Goal: Obtain resource: Download file/media

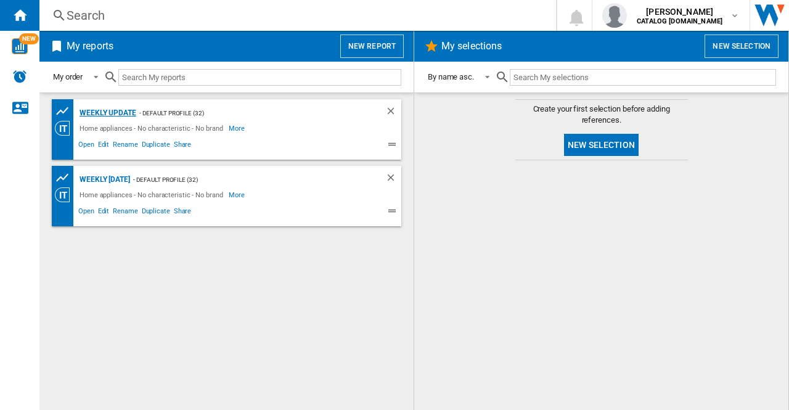
click at [102, 106] on div "Weekly update" at bounding box center [106, 112] width 60 height 15
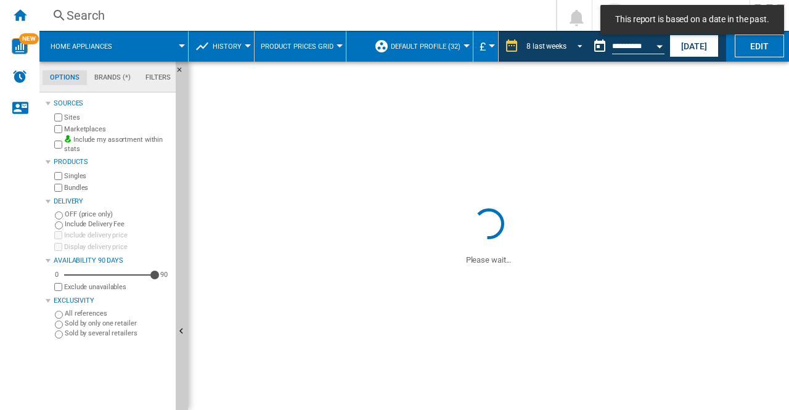
click at [578, 45] on span "REPORTS.WIZARD.STEPS.REPORT.STEPS.REPORT_OPTIONS.PERIOD: 8 last weeks" at bounding box center [576, 44] width 15 height 11
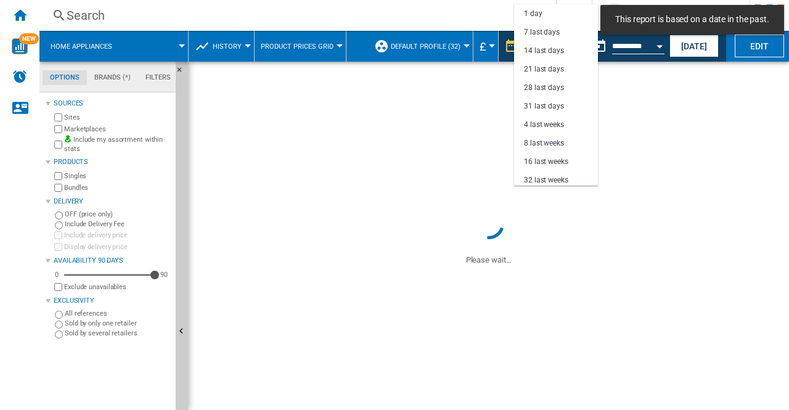
scroll to position [78, 0]
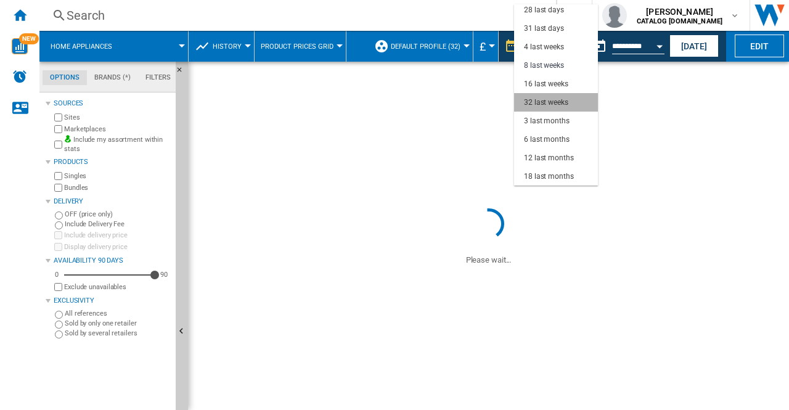
click at [562, 102] on div "32 last weeks" at bounding box center [546, 102] width 44 height 10
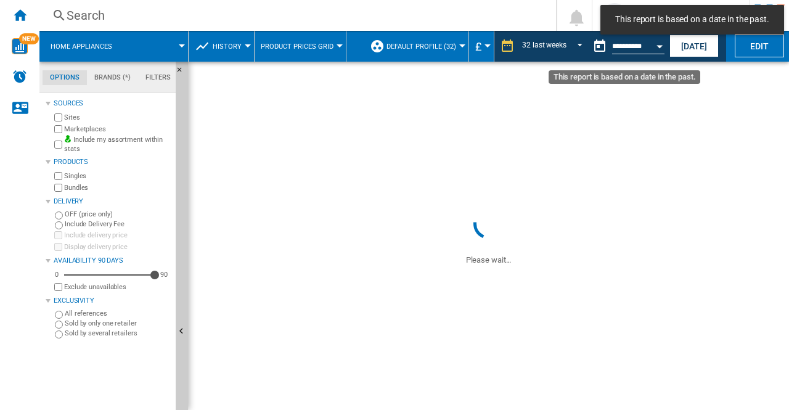
click at [655, 43] on button "Open calendar" at bounding box center [660, 44] width 22 height 22
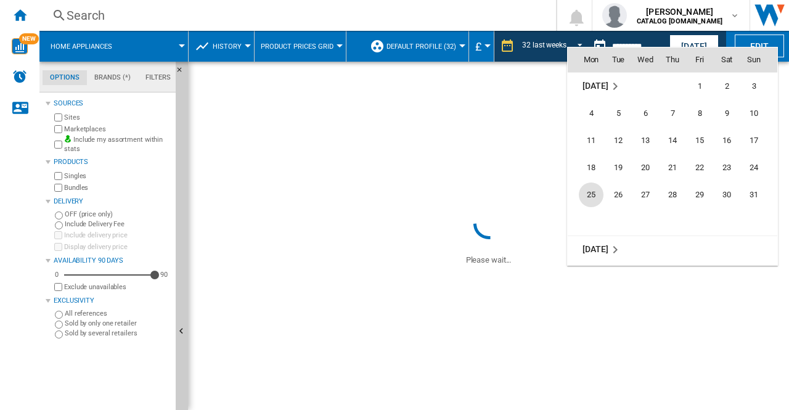
scroll to position [5882, 0]
click at [673, 191] on span "25" at bounding box center [672, 195] width 25 height 25
type input "**********"
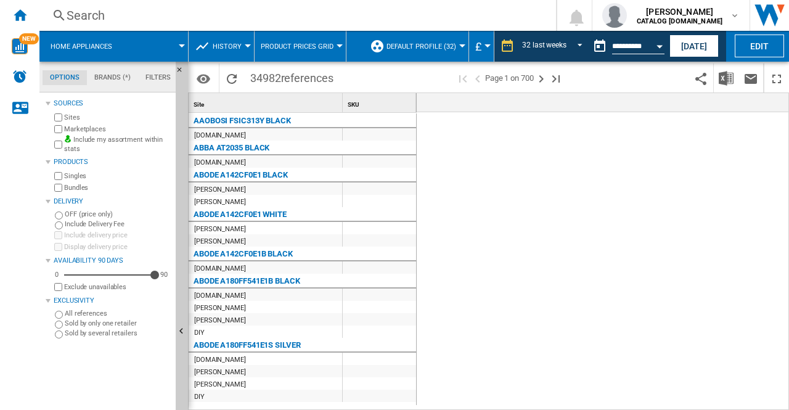
scroll to position [0, 2685]
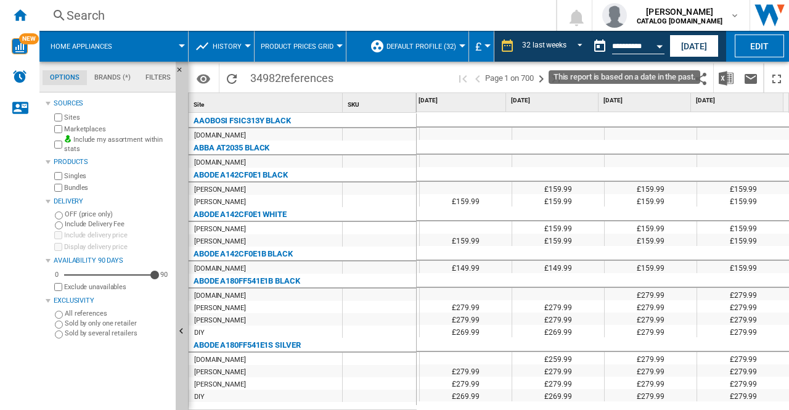
click at [660, 40] on button "Open calendar" at bounding box center [660, 44] width 22 height 22
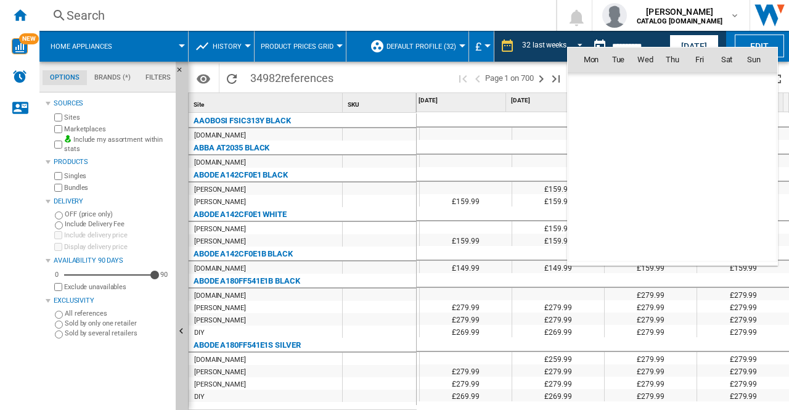
scroll to position [5882, 0]
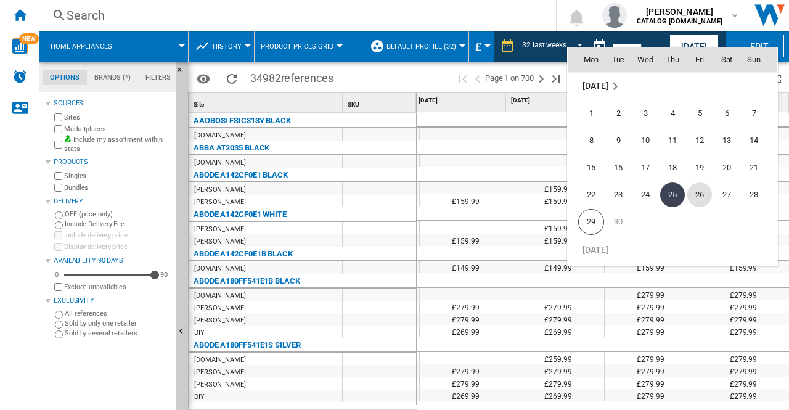
click at [710, 192] on span "26" at bounding box center [700, 195] width 25 height 25
type input "**********"
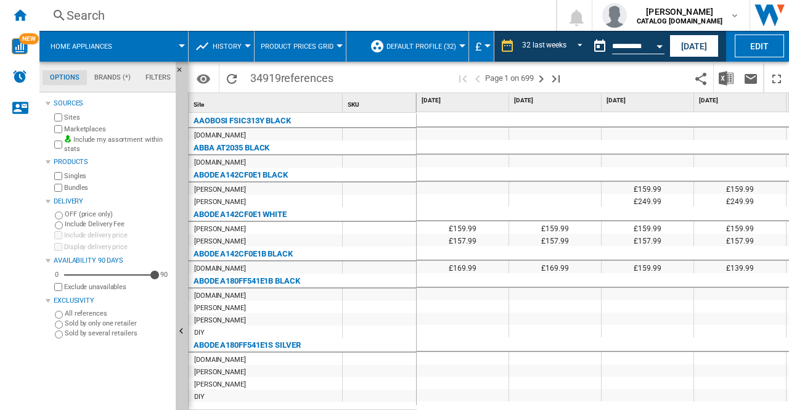
drag, startPoint x: 451, startPoint y: 401, endPoint x: 441, endPoint y: 406, distance: 10.8
click at [441, 406] on div "£159 £159 £159.99 £159.99 £159.99 £139.99 £139.99 £139.99 £139.99 £249.99 £249.…" at bounding box center [603, 261] width 373 height 299
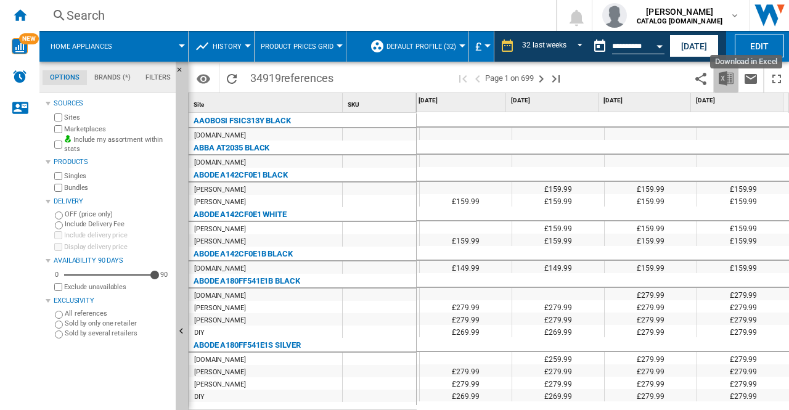
click at [725, 73] on img "Download in Excel" at bounding box center [726, 78] width 15 height 15
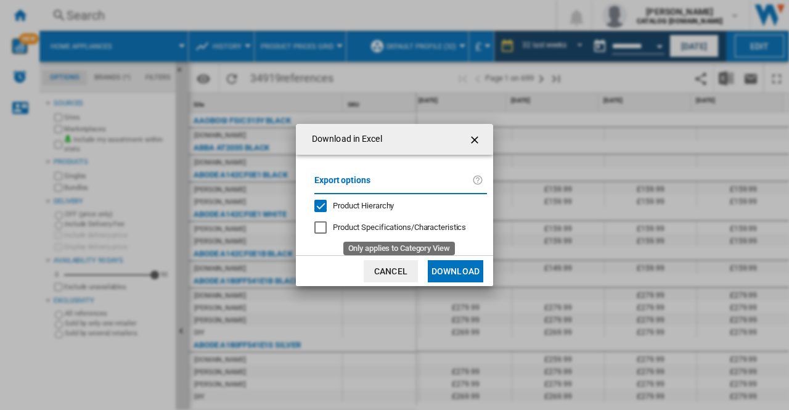
click at [378, 225] on span "Product Specifications/Characteristics" at bounding box center [399, 227] width 133 height 9
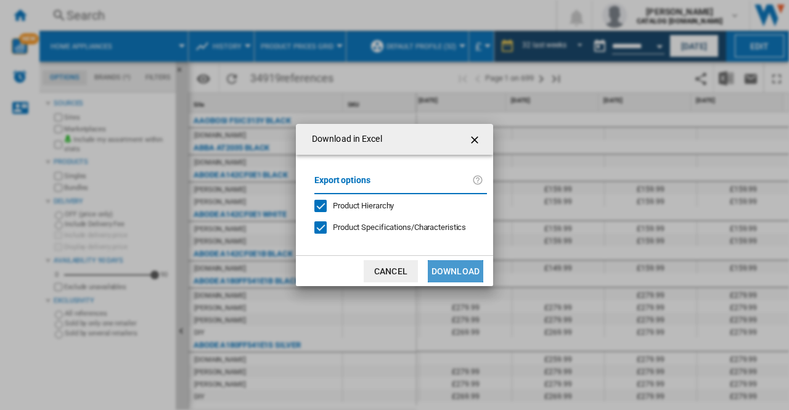
click at [462, 271] on button "Download" at bounding box center [455, 271] width 55 height 22
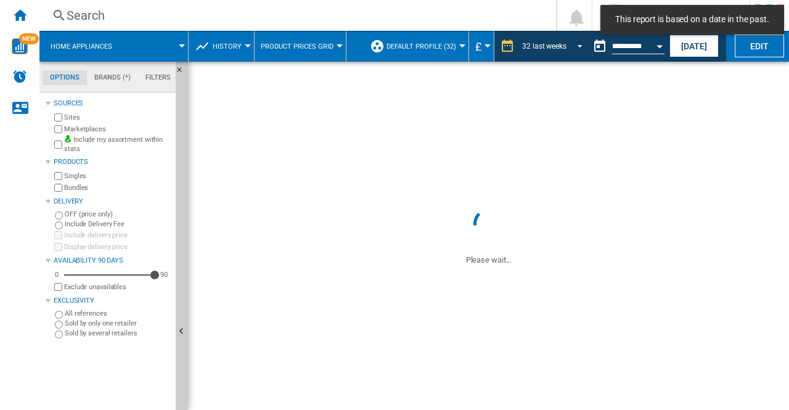
click at [576, 43] on span "REPORTS.WIZARD.STEPS.REPORT.STEPS.REPORT_OPTIONS.PERIOD: 32 last weeks" at bounding box center [576, 44] width 15 height 11
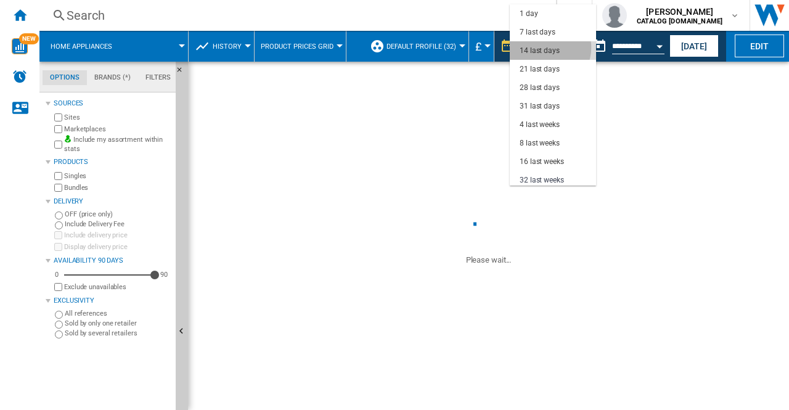
click at [546, 47] on div "14 last days" at bounding box center [540, 51] width 40 height 10
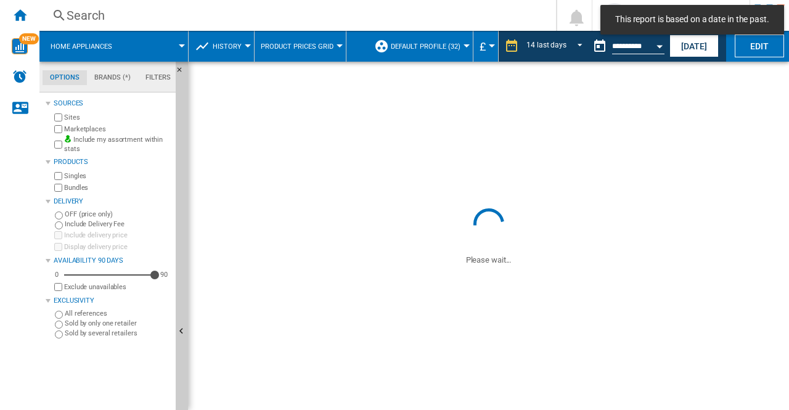
click at [665, 43] on button "Open calendar" at bounding box center [660, 44] width 22 height 22
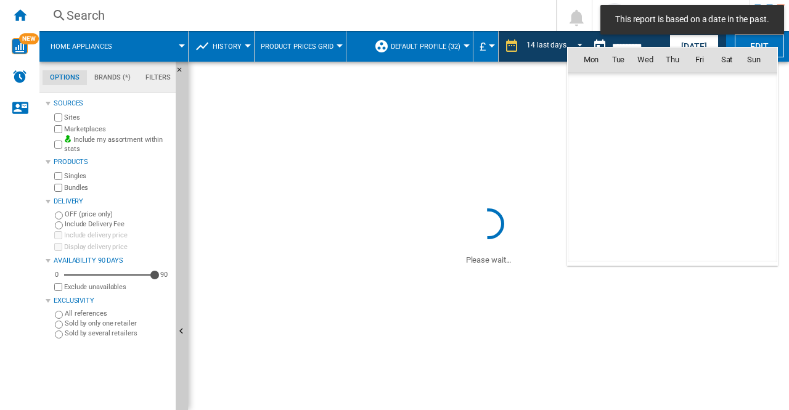
scroll to position [5882, 0]
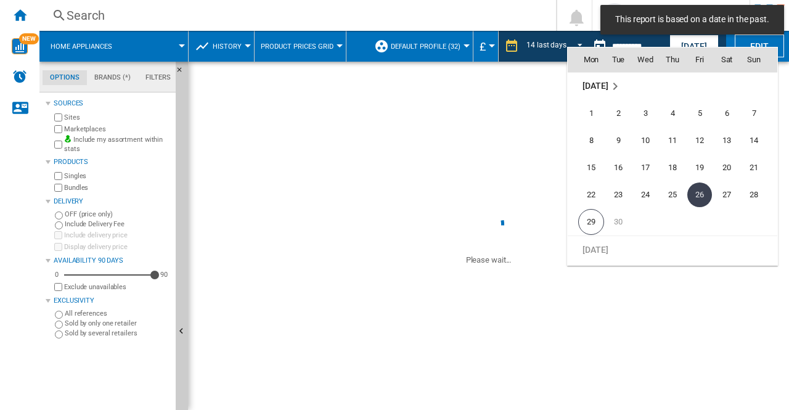
click at [359, 186] on div at bounding box center [394, 205] width 789 height 410
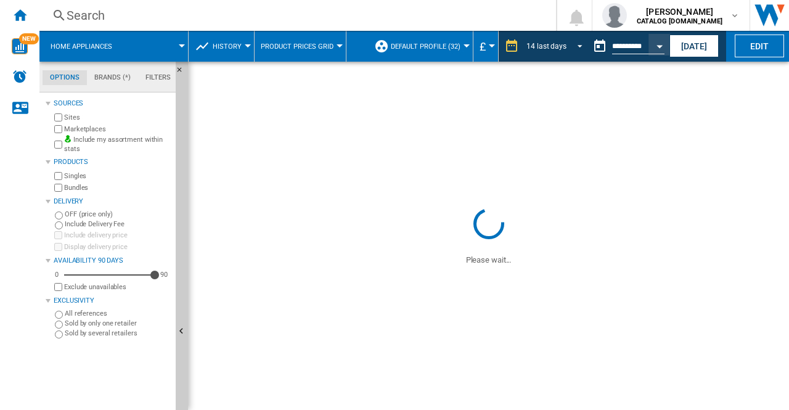
click at [571, 45] on span "REPORTS.WIZARD.STEPS.REPORT.STEPS.REPORT_OPTIONS.PERIOD: 14 last days" at bounding box center [576, 44] width 15 height 11
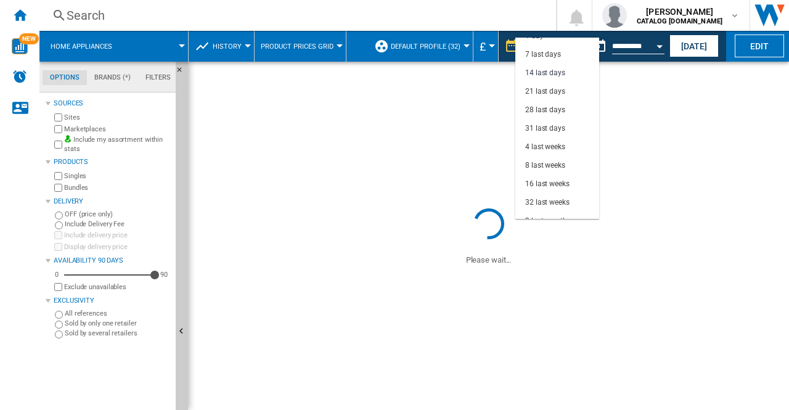
scroll to position [0, 0]
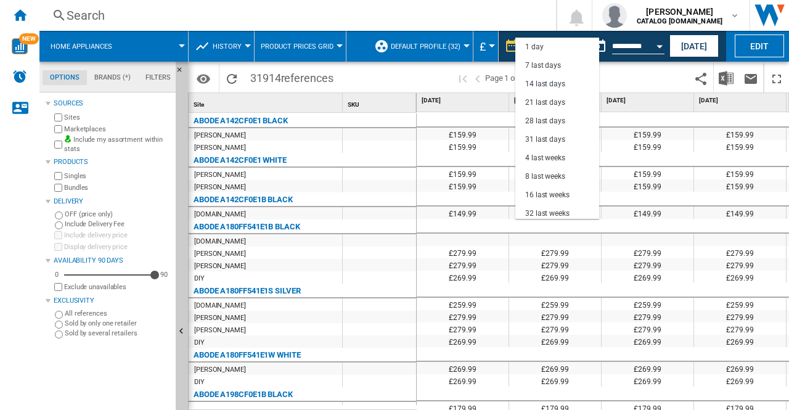
click at [720, 82] on md-backdrop at bounding box center [394, 205] width 789 height 410
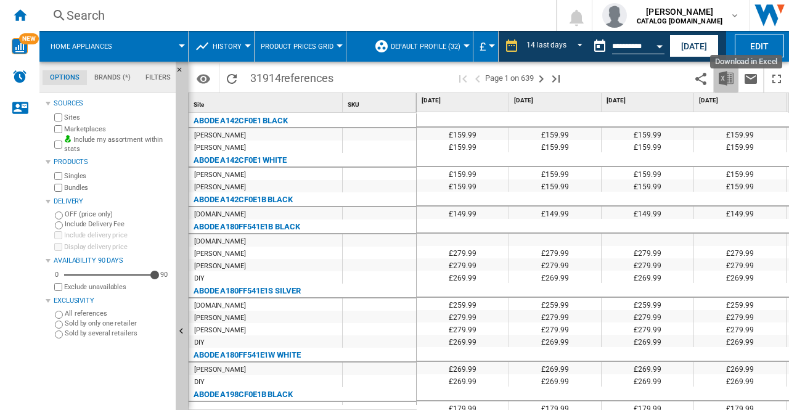
click at [728, 71] on img "Download in Excel" at bounding box center [726, 78] width 15 height 15
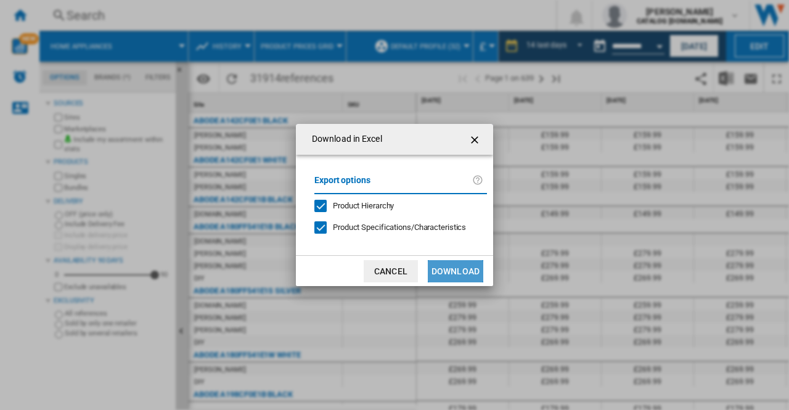
click at [456, 266] on button "Download" at bounding box center [455, 271] width 55 height 22
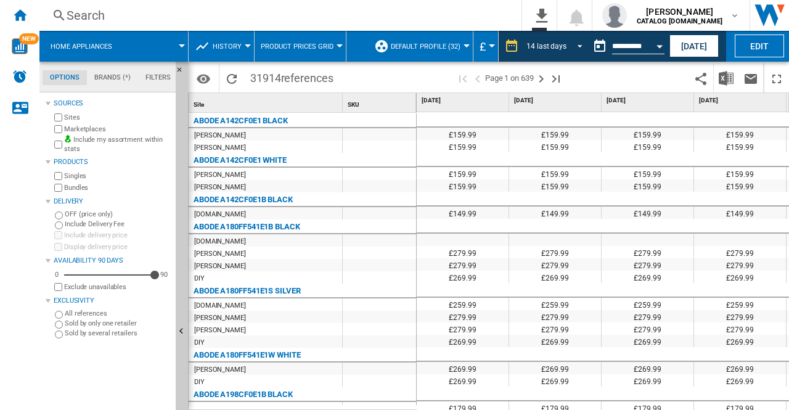
click at [580, 44] on span "REPORTS.WIZARD.STEPS.REPORT.STEPS.REPORT_OPTIONS.PERIOD: 14 last days" at bounding box center [576, 44] width 15 height 11
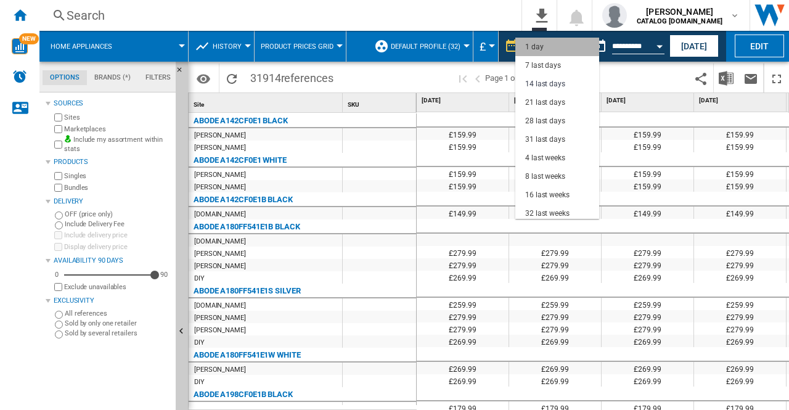
click at [566, 49] on md-option "1 day" at bounding box center [557, 47] width 84 height 18
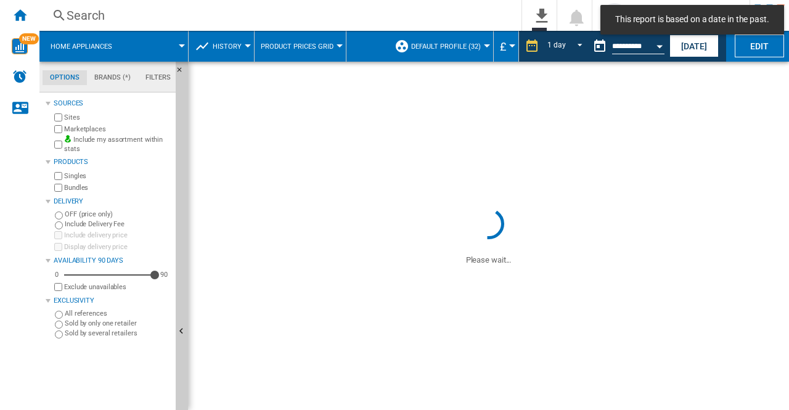
click at [654, 46] on button "Open calendar" at bounding box center [660, 44] width 22 height 22
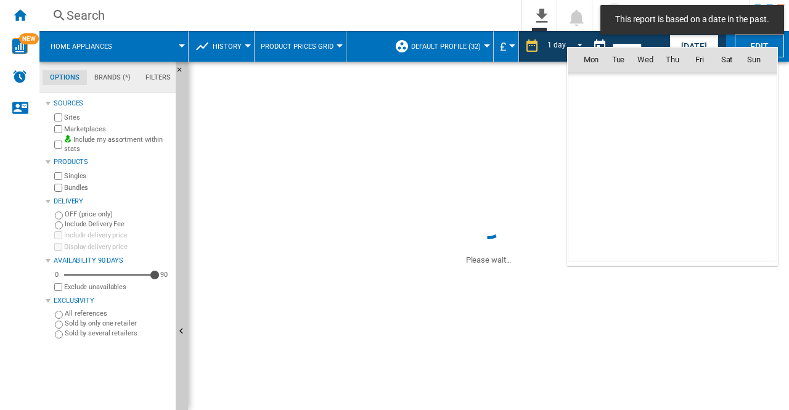
scroll to position [5882, 0]
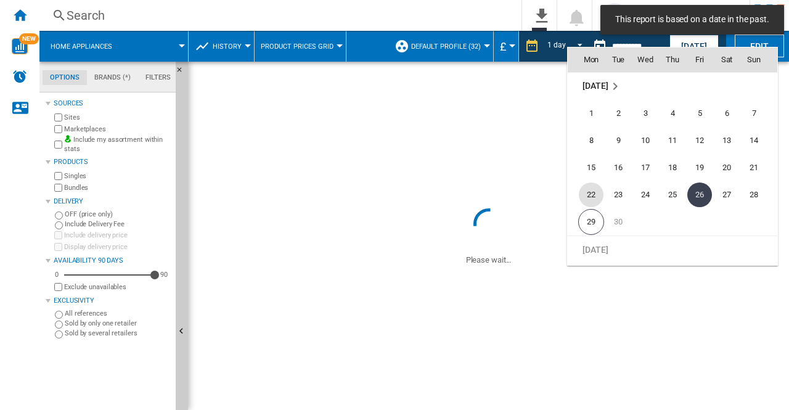
click at [593, 194] on span "22" at bounding box center [591, 195] width 25 height 25
type input "**********"
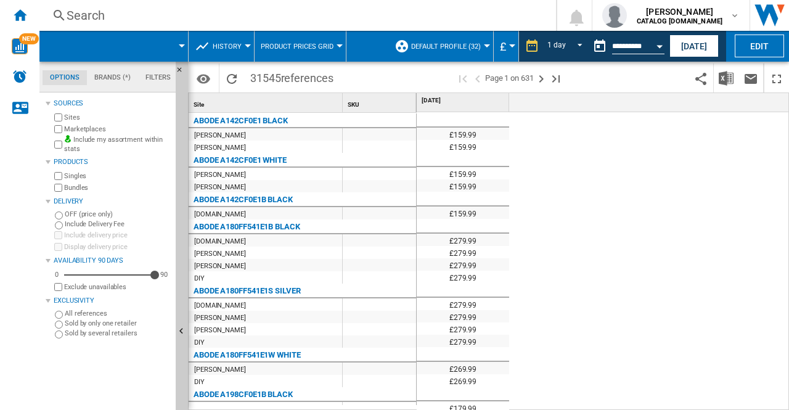
click at [735, 231] on div "£159.99 £159.99 £159.99 £159.99 £159.99 £279.99 £279.99 £279.99 £279.99 £279.99…" at bounding box center [603, 261] width 373 height 299
click at [726, 87] on button "Download in Excel" at bounding box center [726, 78] width 25 height 29
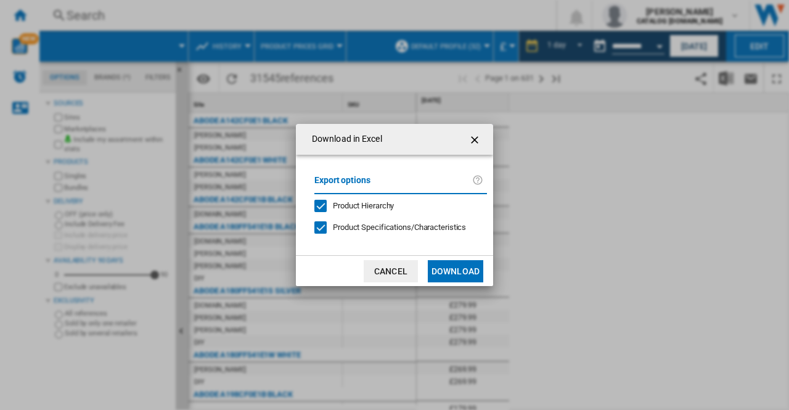
click at [453, 268] on button "Download" at bounding box center [455, 271] width 55 height 22
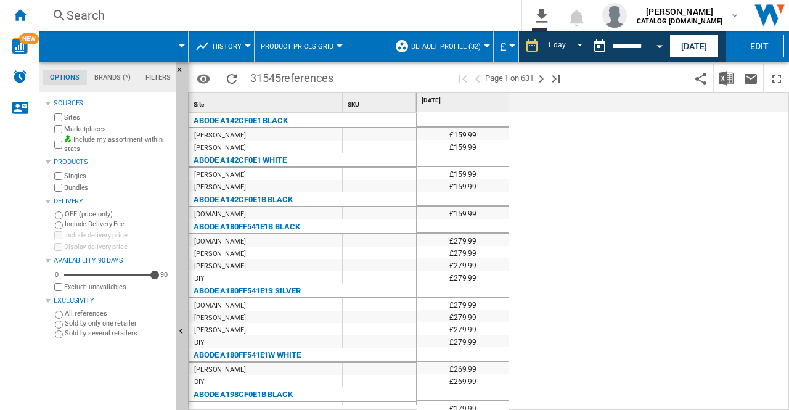
click at [645, 183] on div "£159.99 £159.99 £159.99 £159.99 £159.99 £279.99 £279.99 £279.99 £279.99 £279.99…" at bounding box center [603, 261] width 373 height 299
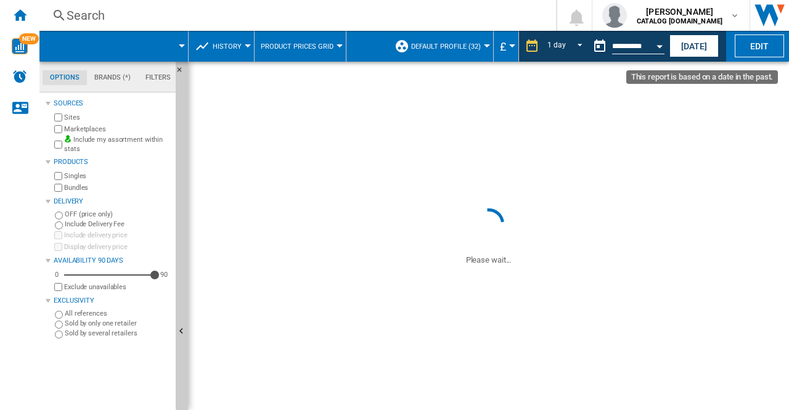
click at [657, 46] on div "Open calendar" at bounding box center [660, 46] width 6 height 3
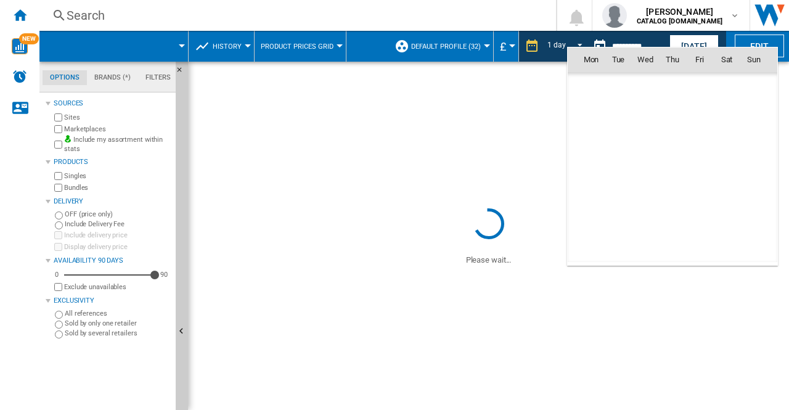
scroll to position [5882, 0]
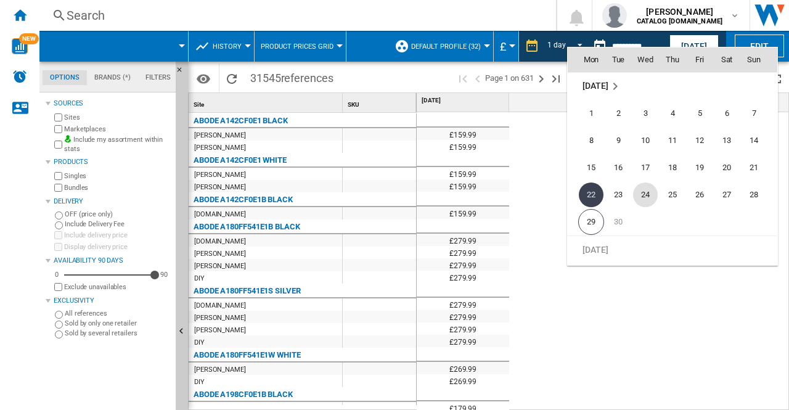
click at [649, 198] on span "24" at bounding box center [645, 195] width 25 height 25
type input "**********"
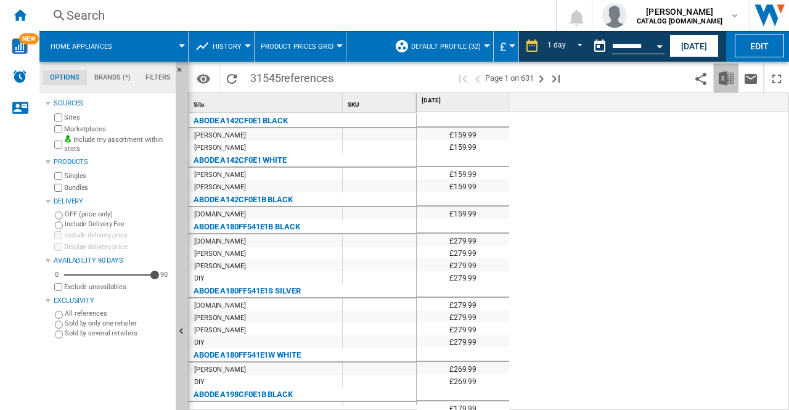
click at [725, 75] on img "Download in Excel" at bounding box center [726, 78] width 15 height 15
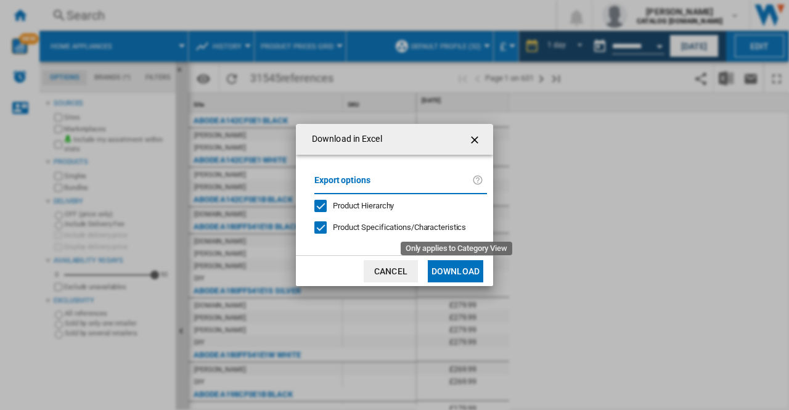
click at [425, 231] on span "Product Specifications/Characteristics" at bounding box center [399, 227] width 133 height 9
click at [462, 274] on button "Download" at bounding box center [455, 271] width 55 height 22
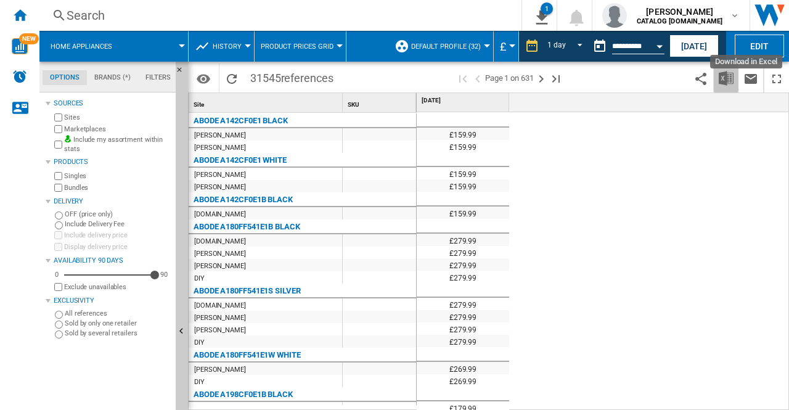
click at [731, 72] on img "Download in Excel" at bounding box center [726, 78] width 15 height 15
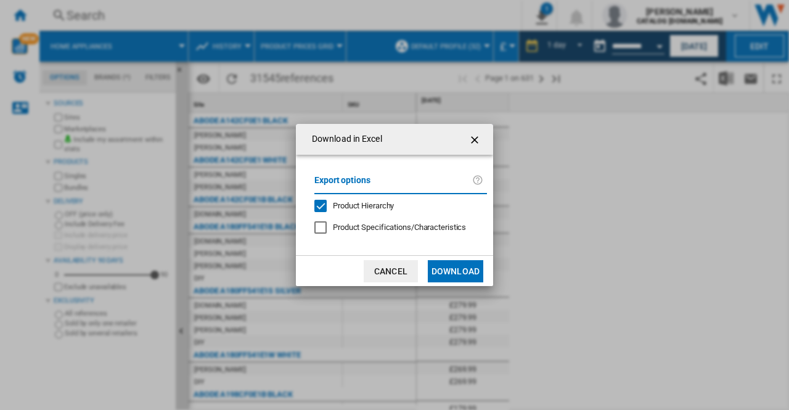
click at [339, 228] on span "Product Specifications/Characteristics" at bounding box center [399, 227] width 133 height 9
click at [460, 269] on button "Download" at bounding box center [455, 271] width 55 height 22
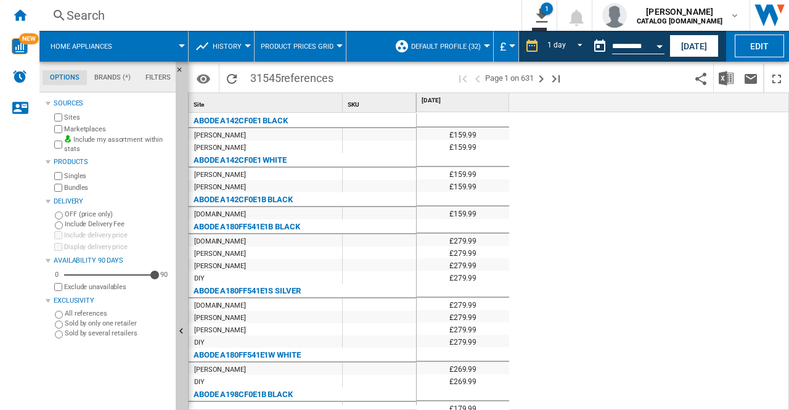
click at [630, 211] on div "£159.99 £159.99 £159.99 £159.99 £159.99 £279.99 £279.99 £279.99 £279.99 £279.99…" at bounding box center [603, 261] width 373 height 299
click at [15, 21] on ng-md-icon "Home" at bounding box center [19, 14] width 15 height 15
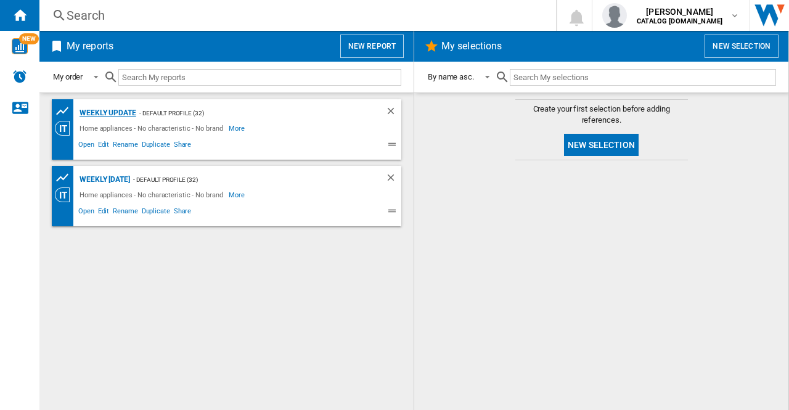
click at [115, 109] on div "Weekly update" at bounding box center [106, 112] width 60 height 15
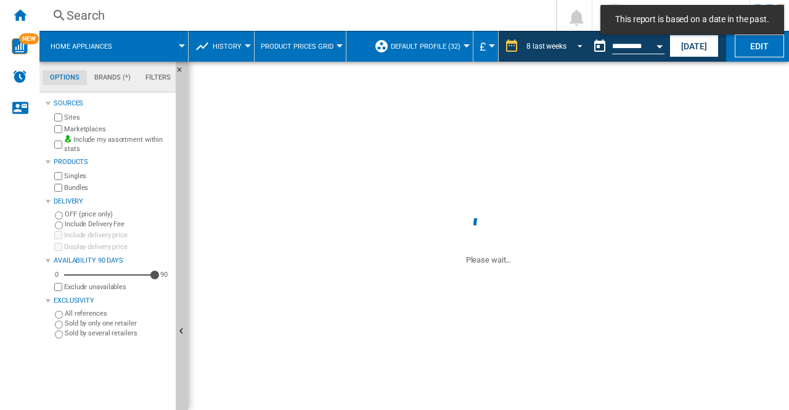
click at [578, 44] on span "REPORTS.WIZARD.STEPS.REPORT.STEPS.REPORT_OPTIONS.PERIOD: 8 last weeks" at bounding box center [576, 44] width 15 height 11
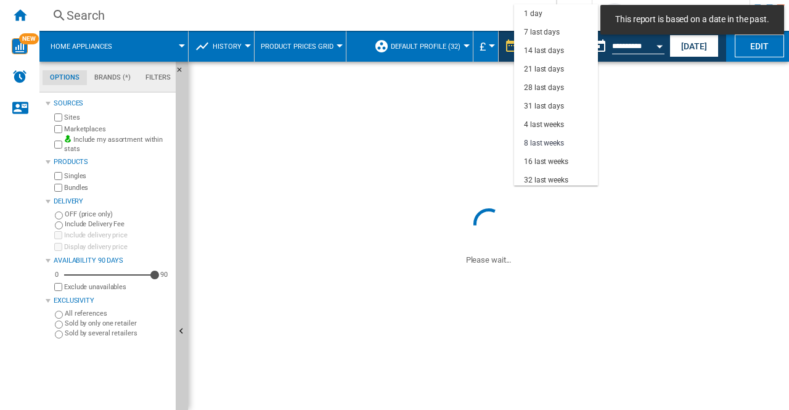
scroll to position [78, 0]
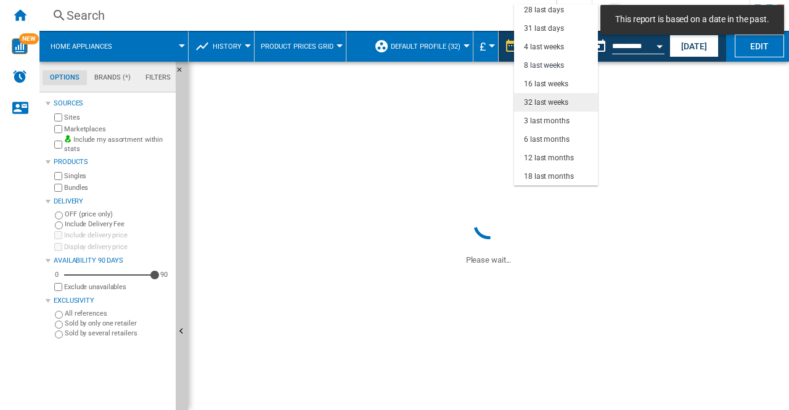
click at [551, 98] on div "32 last weeks" at bounding box center [546, 102] width 44 height 10
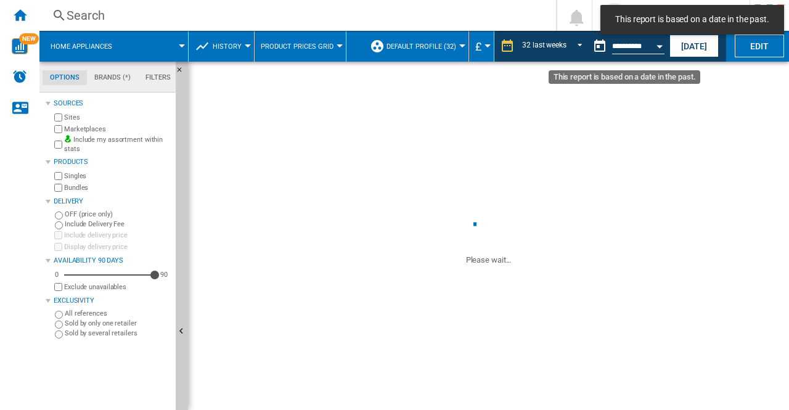
click at [662, 50] on button "Open calendar" at bounding box center [660, 44] width 22 height 22
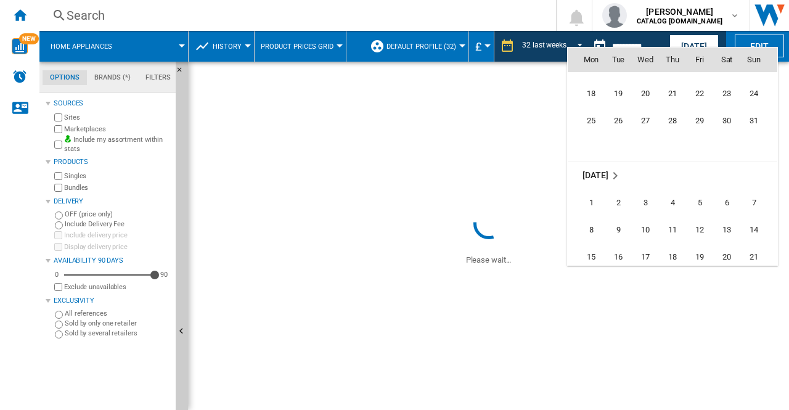
scroll to position [5884, 0]
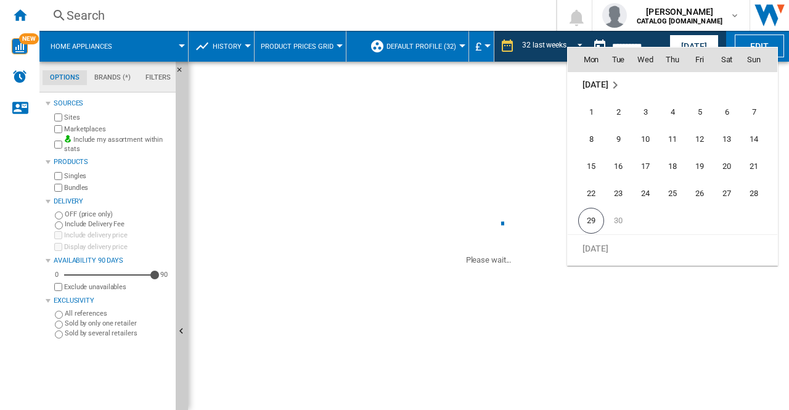
click at [699, 198] on span "26" at bounding box center [700, 193] width 25 height 25
type input "**********"
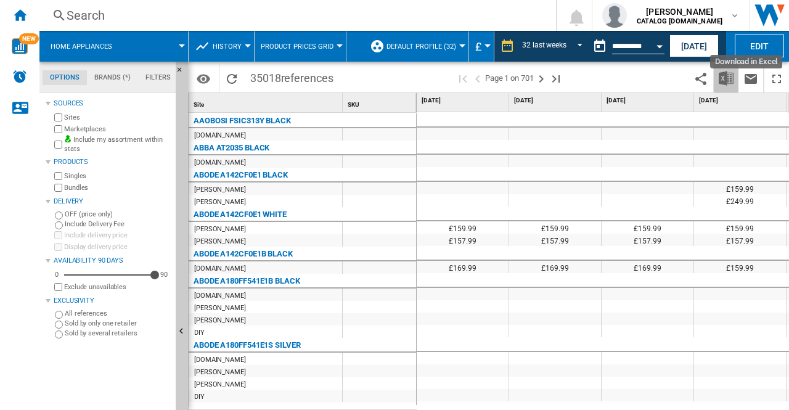
click at [726, 82] on img "Download in Excel" at bounding box center [726, 78] width 15 height 15
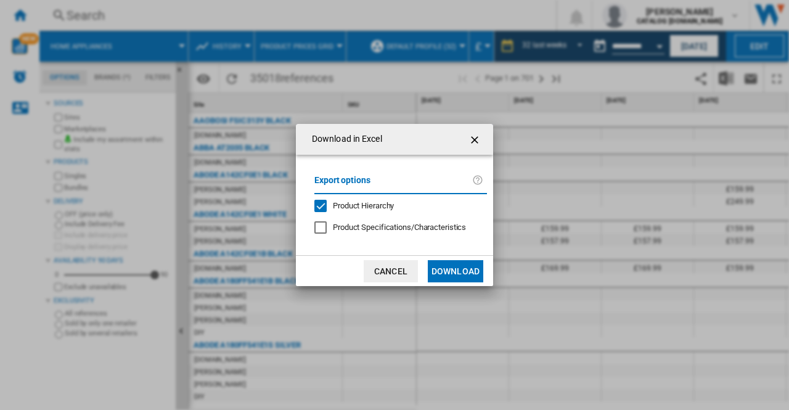
click at [453, 266] on button "Download" at bounding box center [455, 271] width 55 height 22
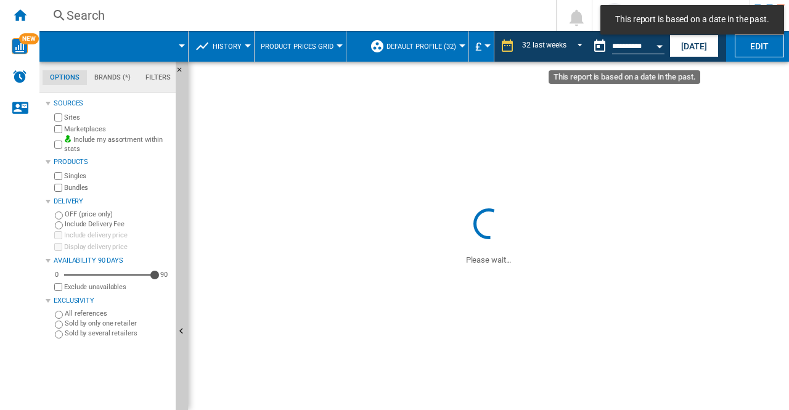
click at [663, 49] on button "Open calendar" at bounding box center [660, 44] width 22 height 22
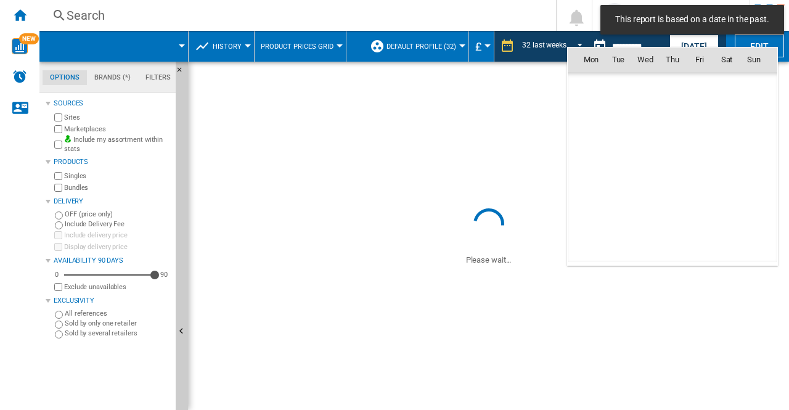
scroll to position [5882, 0]
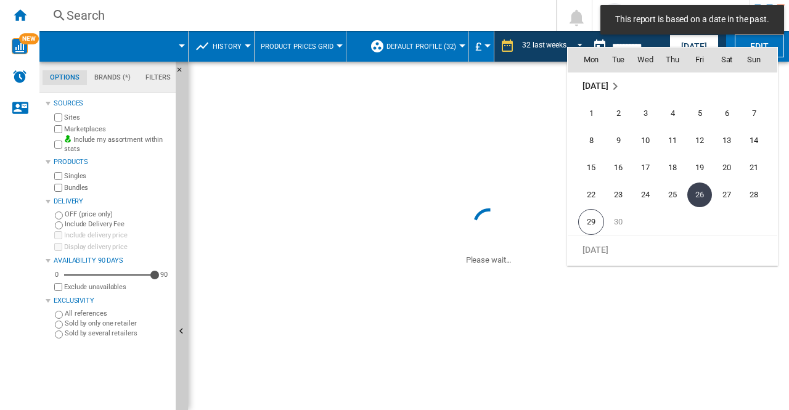
click at [400, 210] on div at bounding box center [394, 205] width 789 height 410
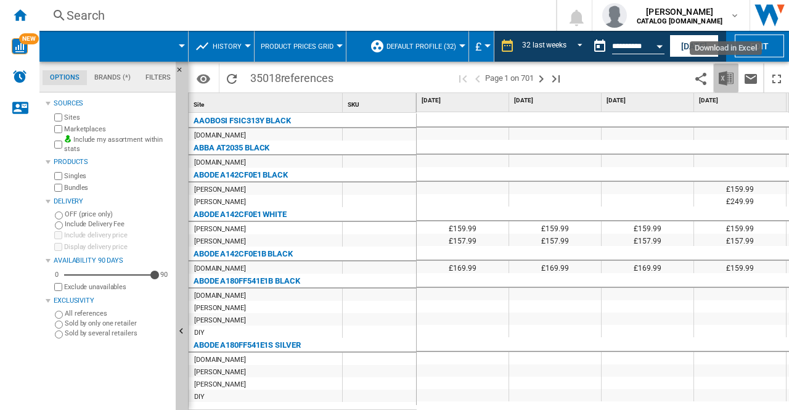
click at [717, 75] on button "Download in Excel" at bounding box center [726, 78] width 25 height 29
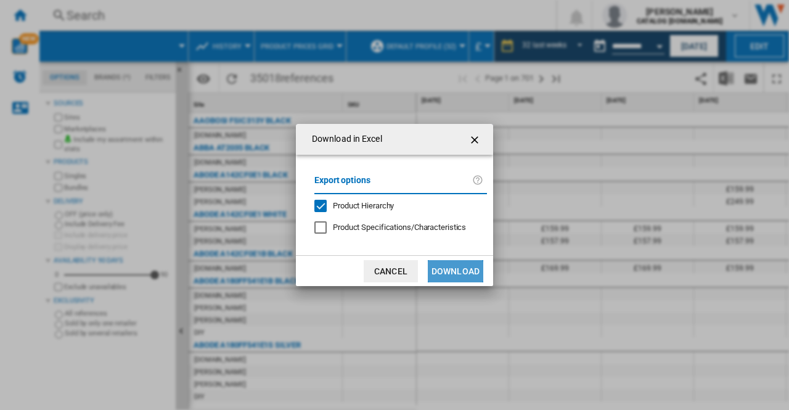
click at [446, 273] on button "Download" at bounding box center [455, 271] width 55 height 22
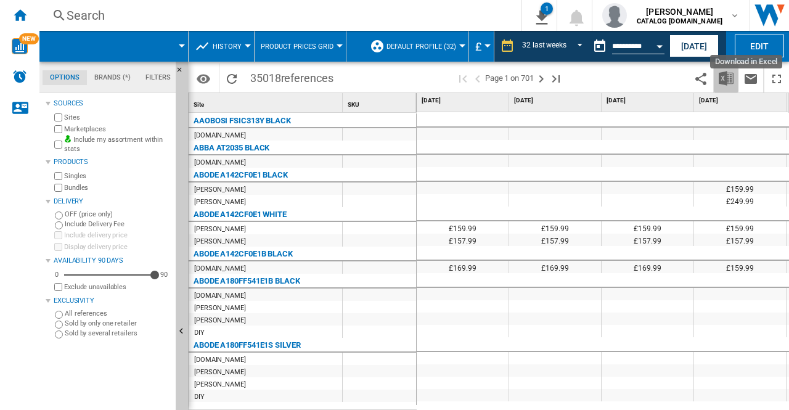
click at [731, 82] on img "Download in Excel" at bounding box center [726, 78] width 15 height 15
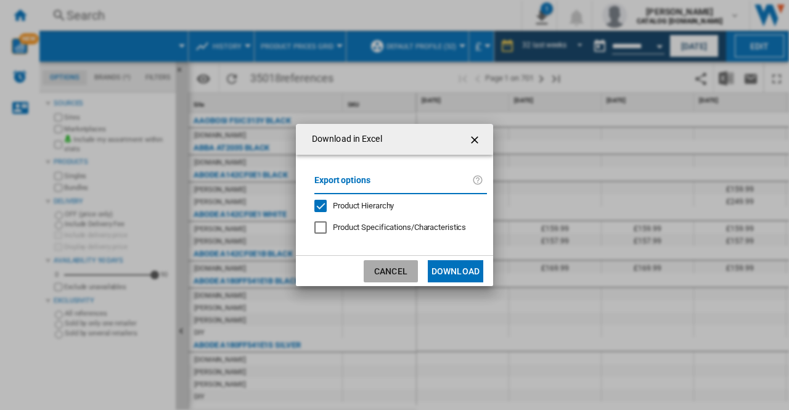
click at [395, 267] on button "Cancel" at bounding box center [391, 271] width 54 height 22
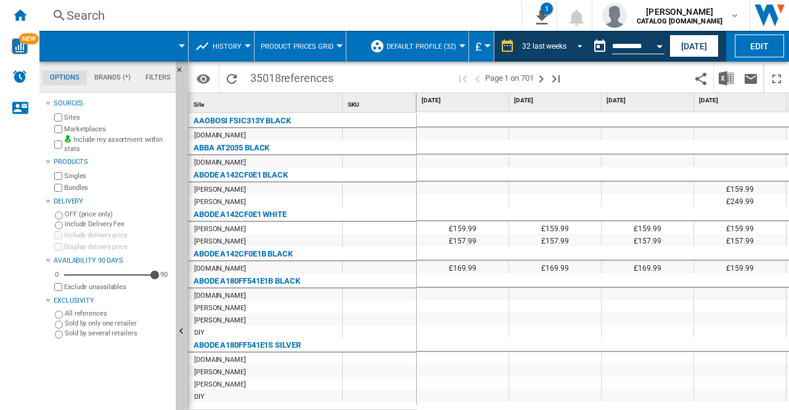
click at [572, 47] on span "REPORTS.WIZARD.STEPS.REPORT.STEPS.REPORT_OPTIONS.PERIOD: 32 last weeks" at bounding box center [576, 44] width 15 height 11
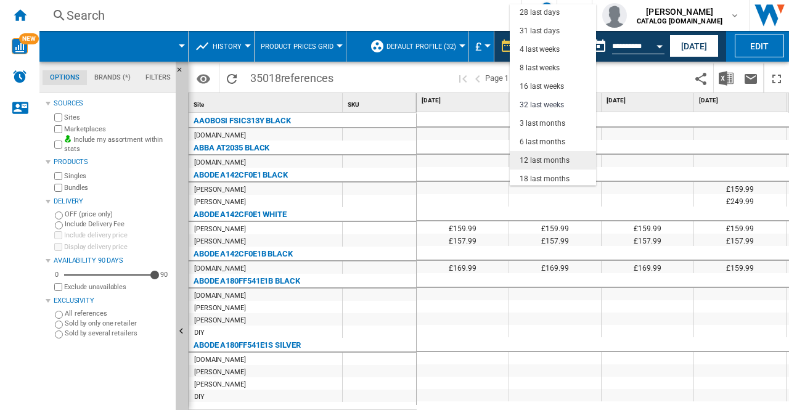
scroll to position [78, 0]
click at [381, 73] on md-backdrop at bounding box center [394, 205] width 789 height 410
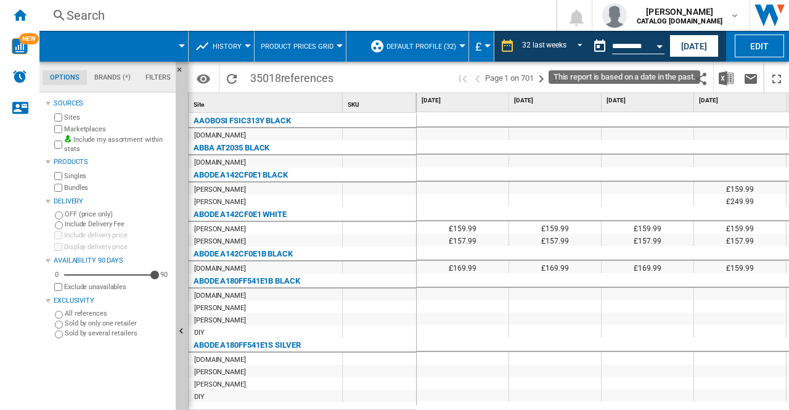
click at [664, 41] on button "Open calendar" at bounding box center [660, 44] width 22 height 22
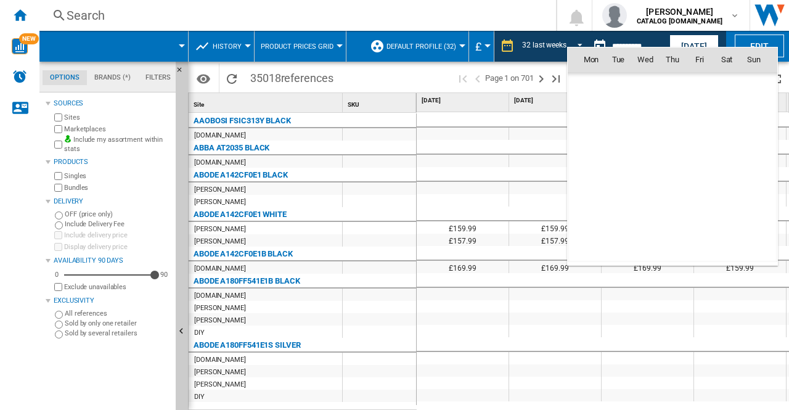
scroll to position [5882, 0]
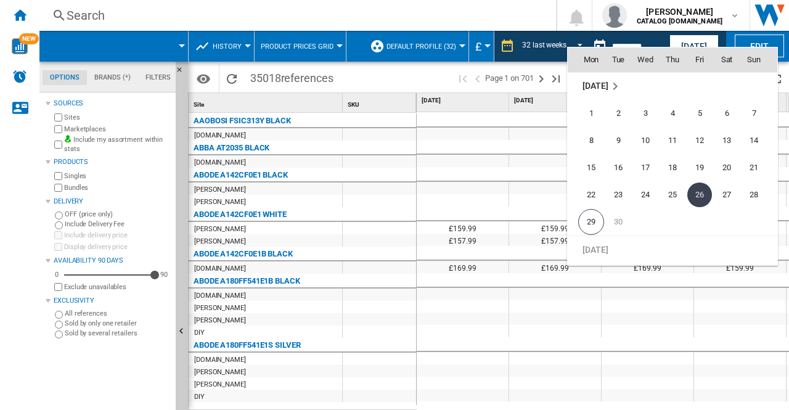
click at [694, 193] on span "26" at bounding box center [700, 195] width 25 height 25
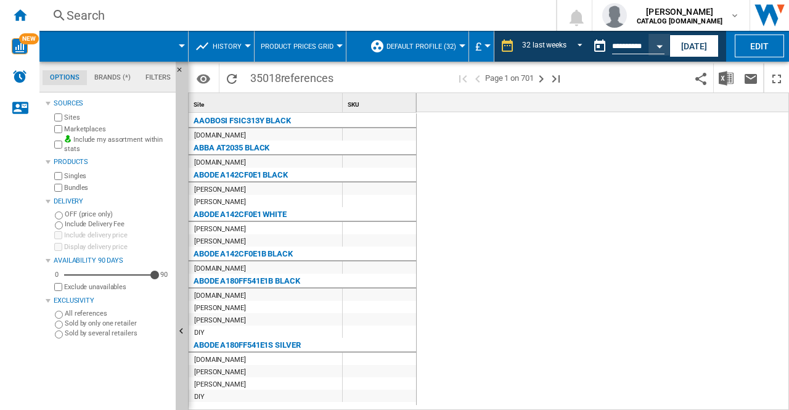
scroll to position [0, 2685]
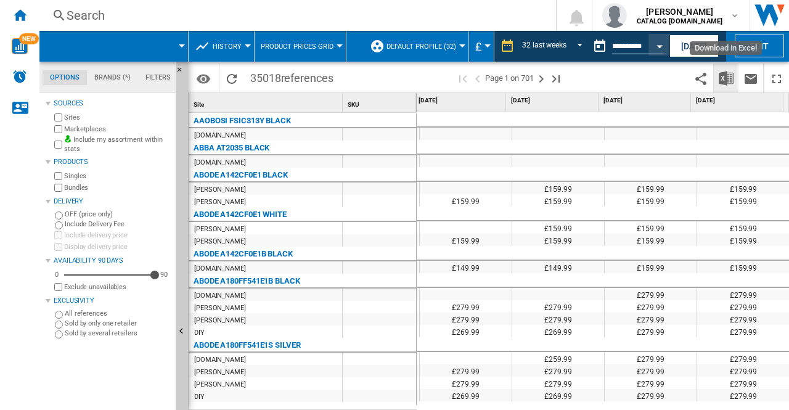
click at [731, 68] on button "Download in Excel" at bounding box center [726, 78] width 25 height 29
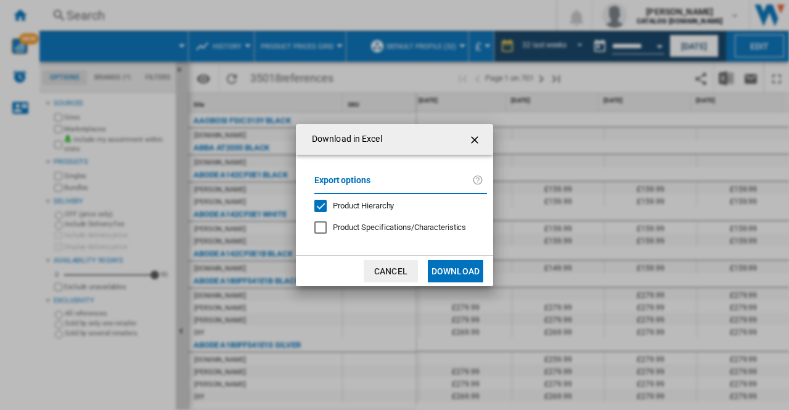
click at [454, 273] on button "Download" at bounding box center [455, 271] width 55 height 22
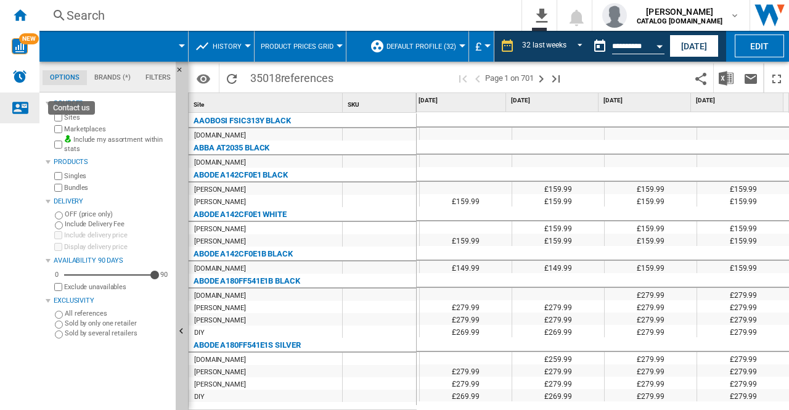
click at [23, 101] on ng-md-icon "Contact us" at bounding box center [19, 107] width 15 height 15
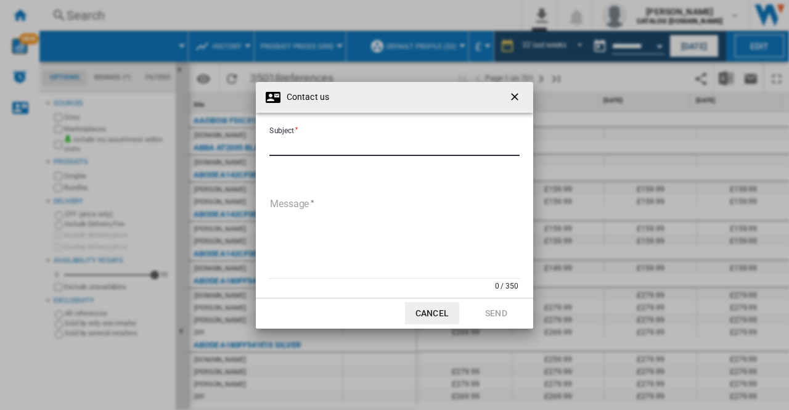
click at [323, 146] on input "Subject" at bounding box center [394, 147] width 250 height 18
type input "**********"
click at [331, 202] on textarea "Message" at bounding box center [394, 236] width 250 height 83
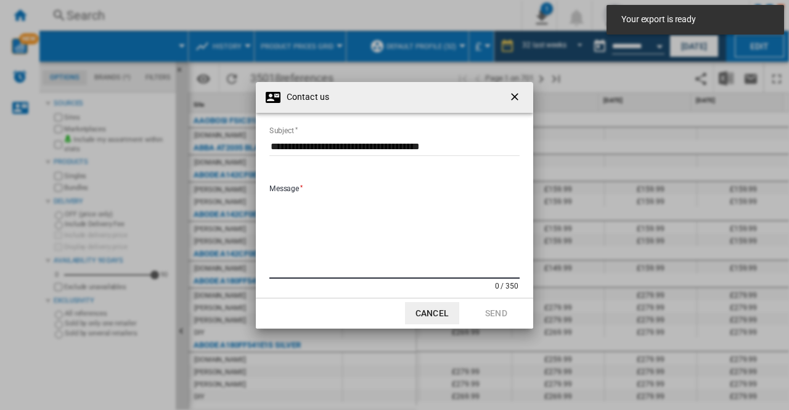
click at [515, 94] on ng-md-icon "getI18NText('BUTTONS.CLOSE_DIALOG')" at bounding box center [516, 98] width 15 height 15
